Goal: Information Seeking & Learning: Understand process/instructions

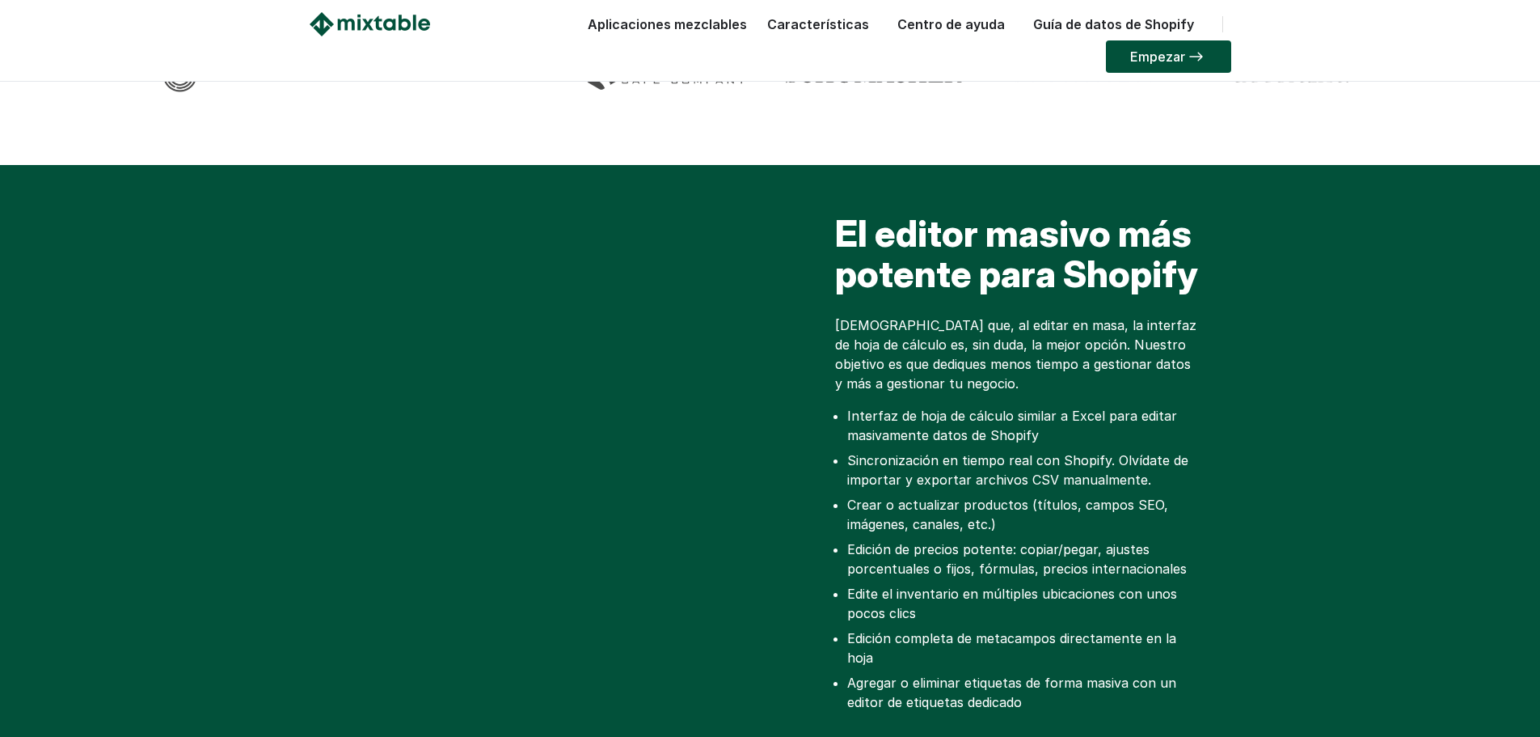
scroll to position [243, 0]
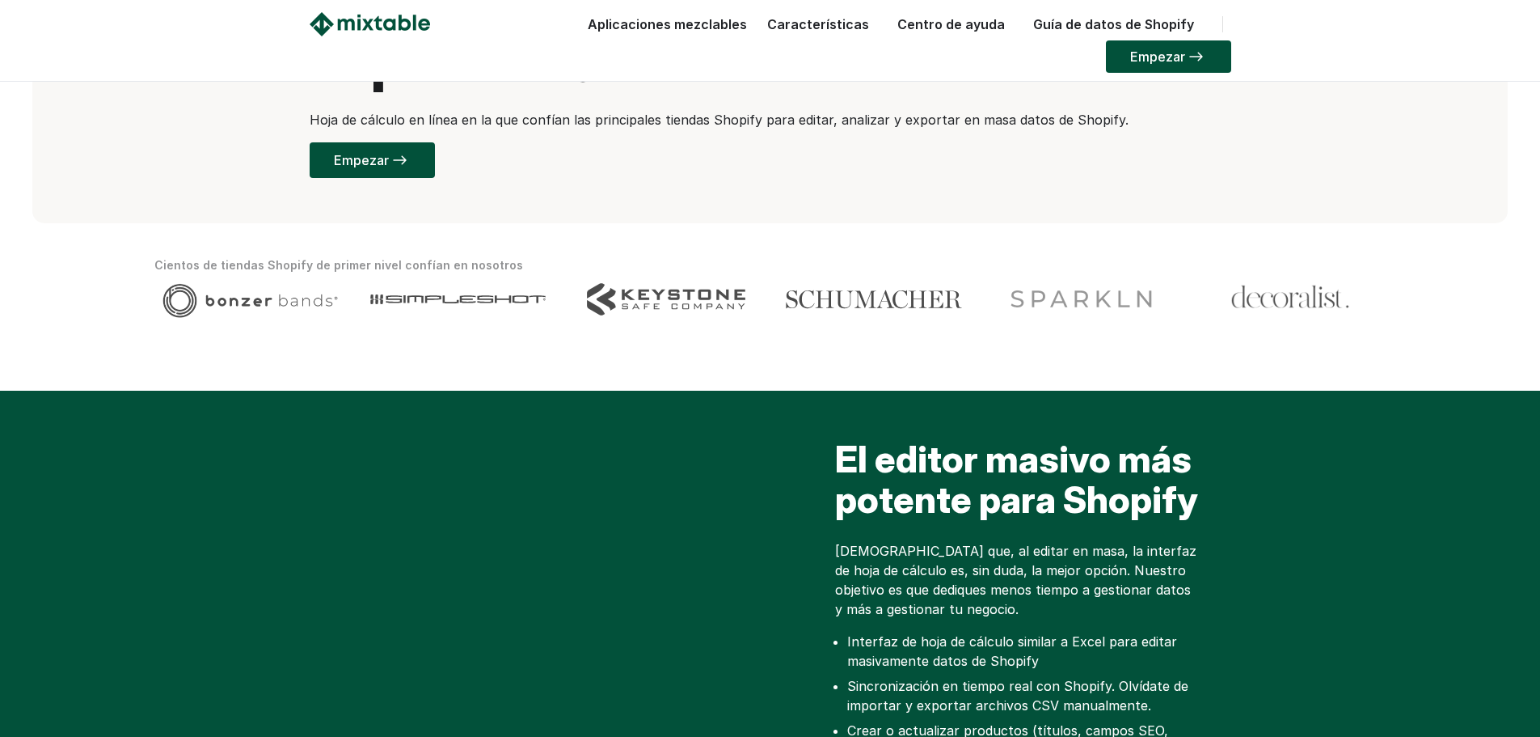
click at [974, 27] on font "Centro de ayuda" at bounding box center [952, 24] width 108 height 16
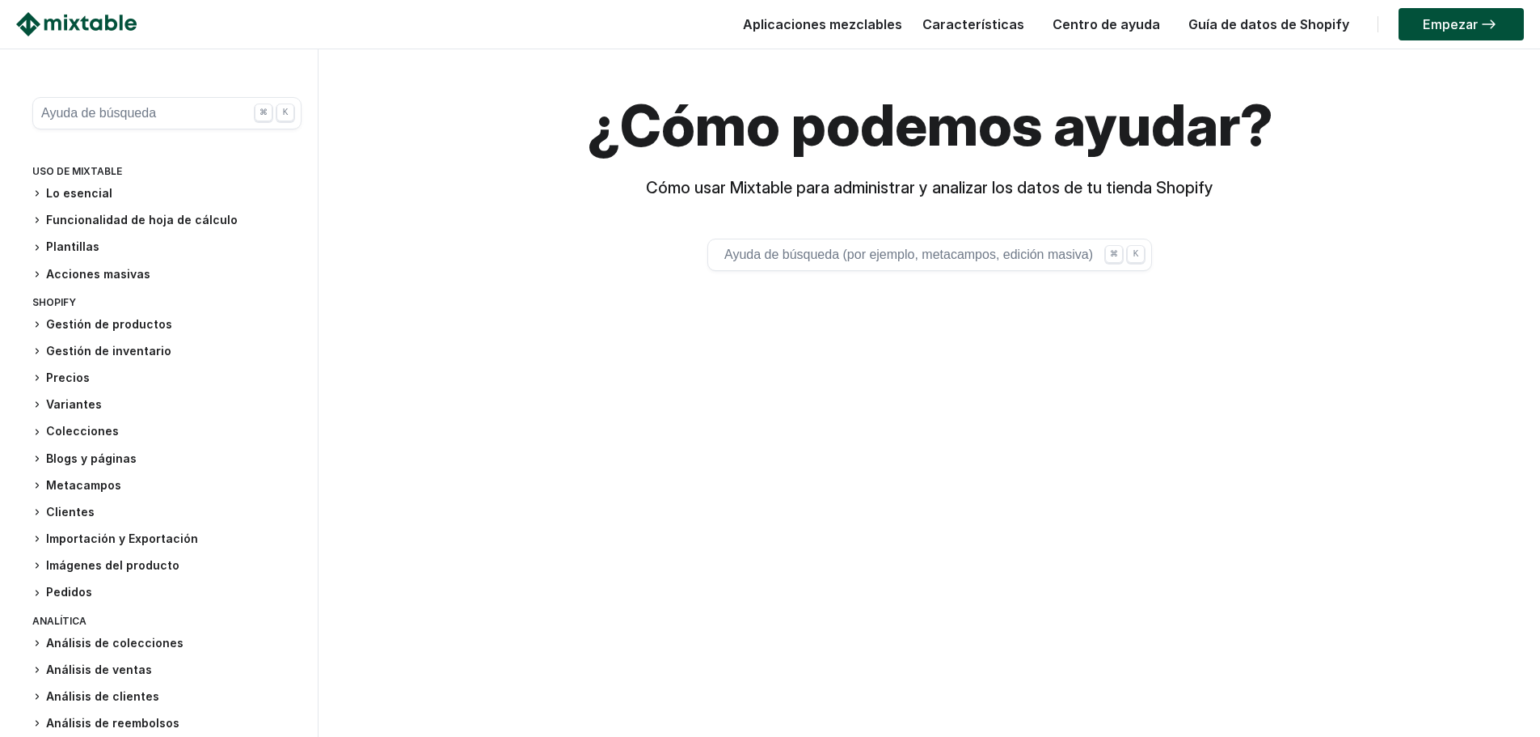
click at [91, 349] on font "Gestión de inventario" at bounding box center [108, 351] width 125 height 14
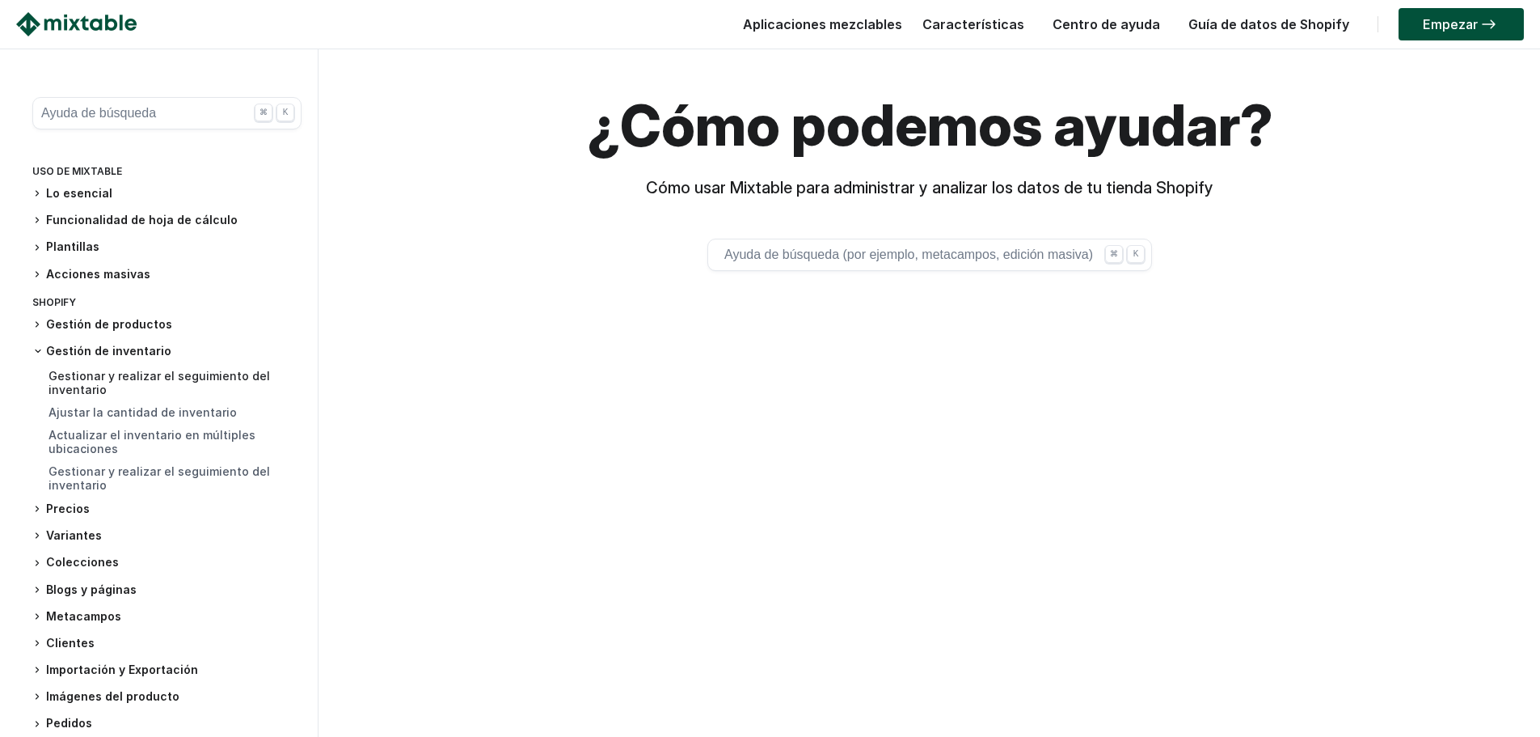
click at [95, 386] on font "Gestionar y realizar el seguimiento del inventario" at bounding box center [160, 383] width 222 height 28
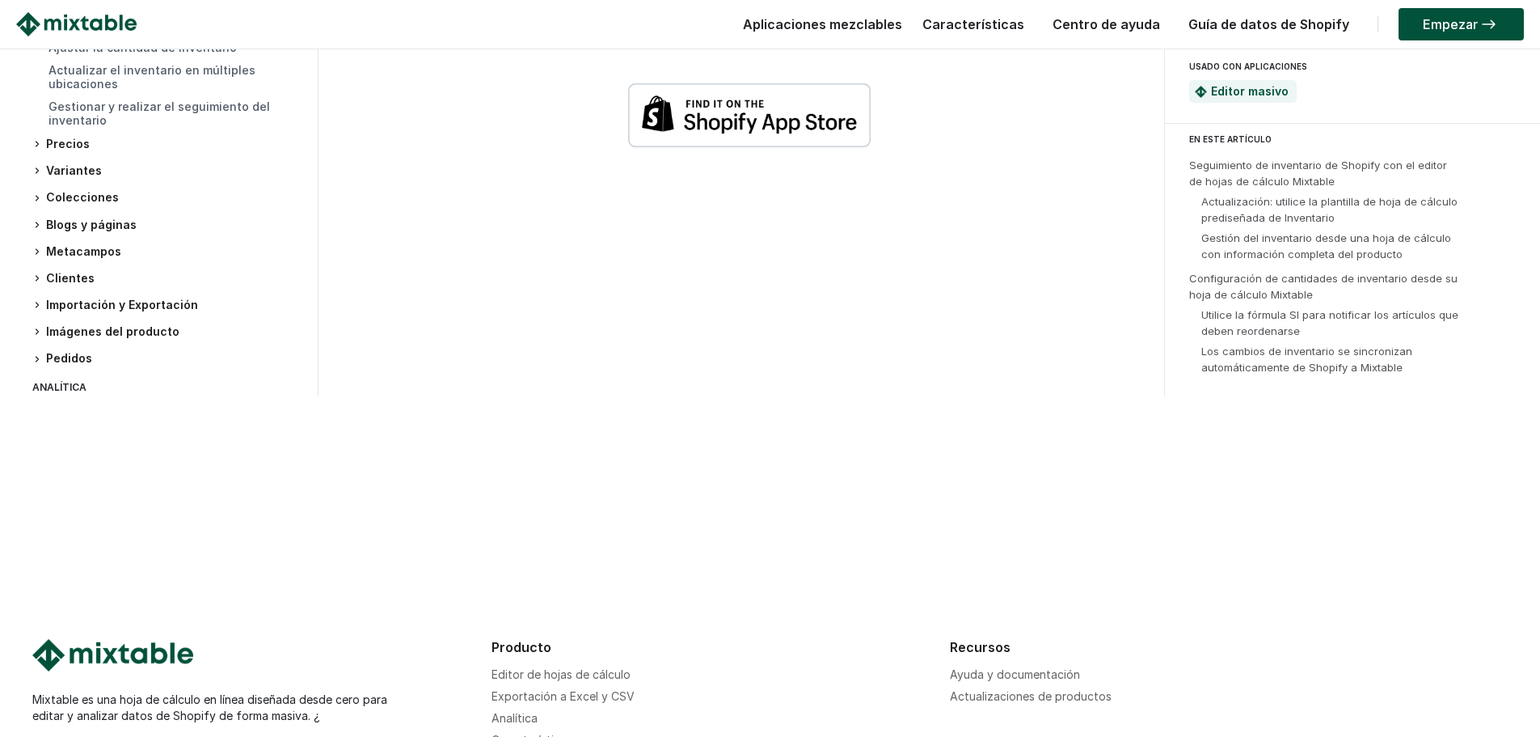
scroll to position [5094, 0]
